Goal: Consume media (video, audio)

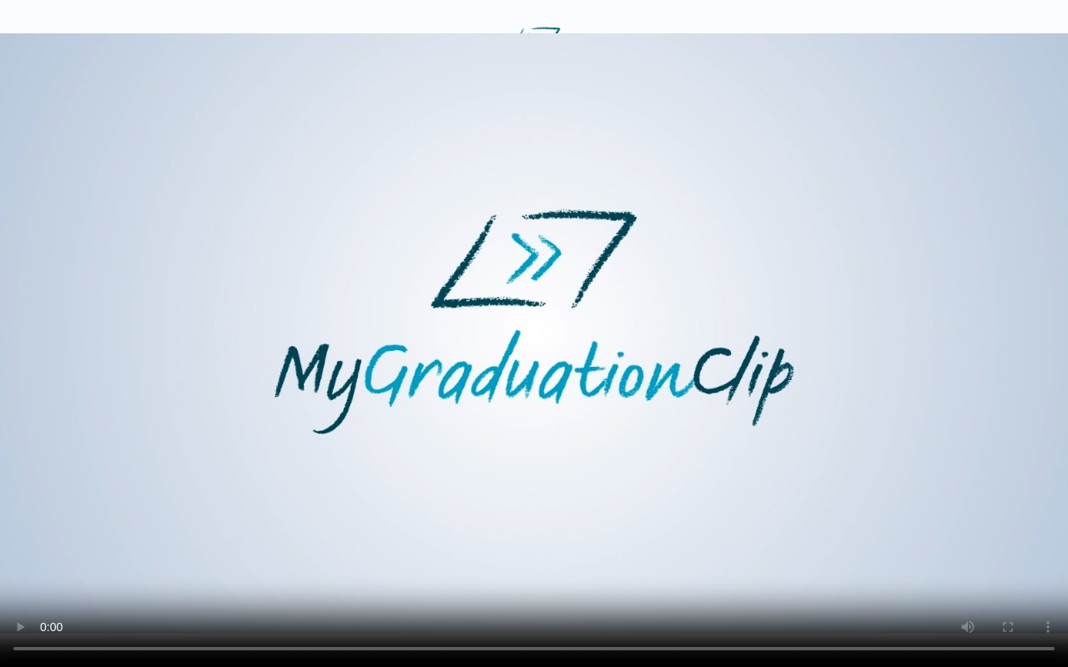
click at [873, 285] on video at bounding box center [534, 333] width 1068 height 667
click at [863, 294] on video at bounding box center [534, 333] width 1068 height 667
click at [861, 295] on video at bounding box center [534, 333] width 1068 height 667
click at [846, 330] on video at bounding box center [534, 333] width 1068 height 667
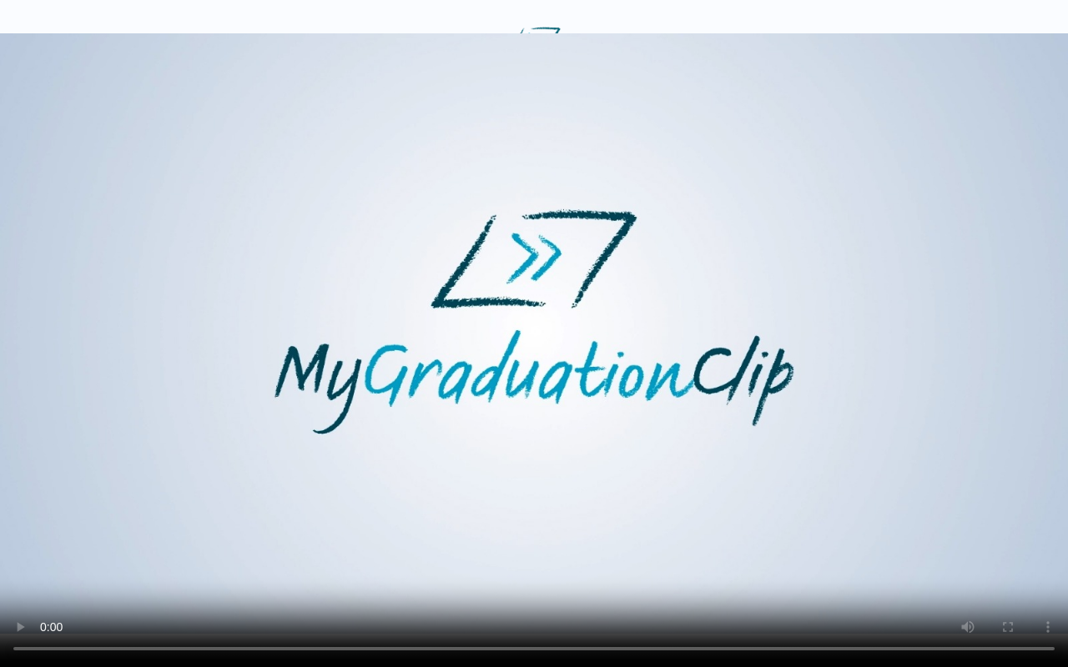
click at [861, 330] on video at bounding box center [534, 333] width 1068 height 667
click at [868, 330] on video at bounding box center [534, 333] width 1068 height 667
click at [869, 329] on video at bounding box center [534, 333] width 1068 height 667
click at [878, 329] on video at bounding box center [534, 333] width 1068 height 667
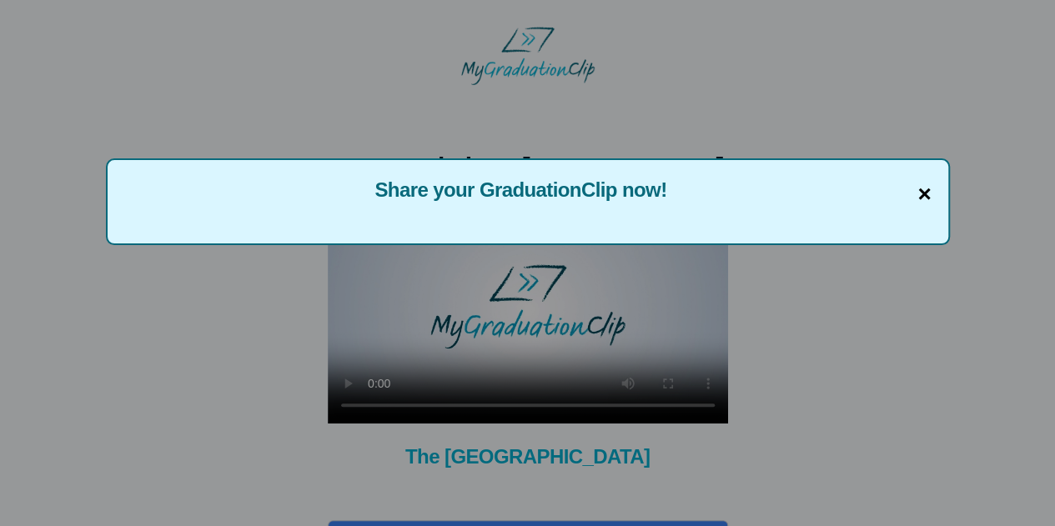
click at [926, 194] on span "×" at bounding box center [924, 194] width 13 height 35
